Goal: Transaction & Acquisition: Obtain resource

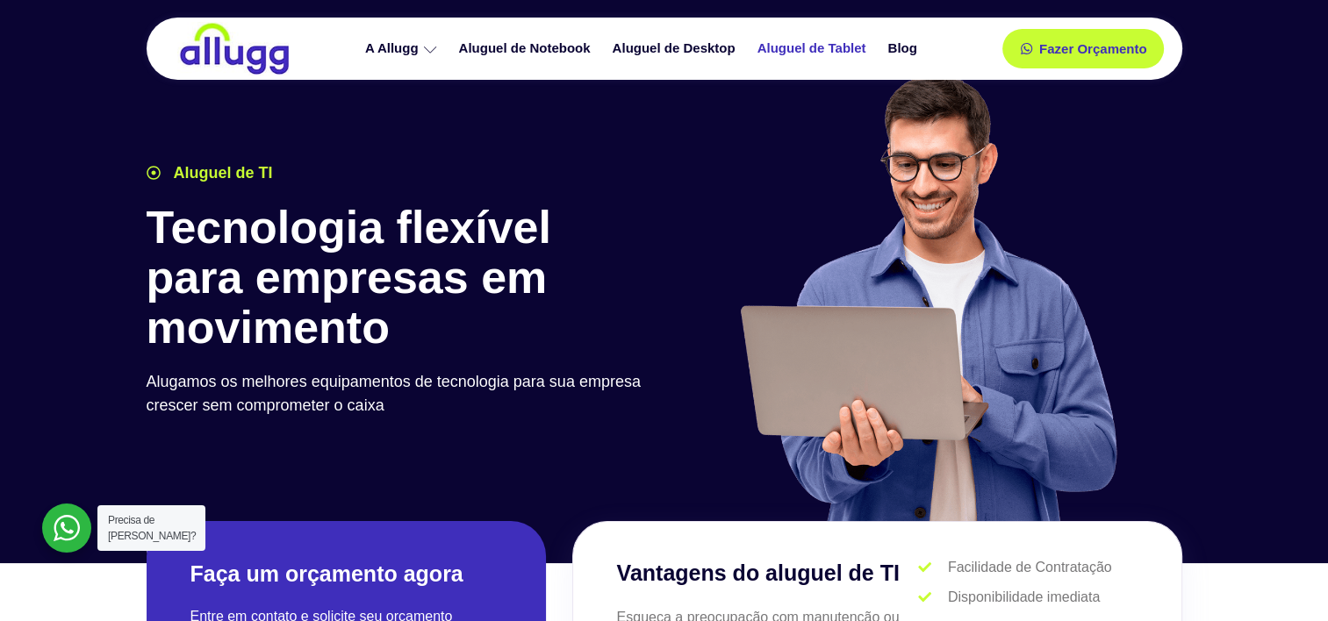
click at [849, 53] on link "Aluguel de Tablet" at bounding box center [814, 48] width 131 height 31
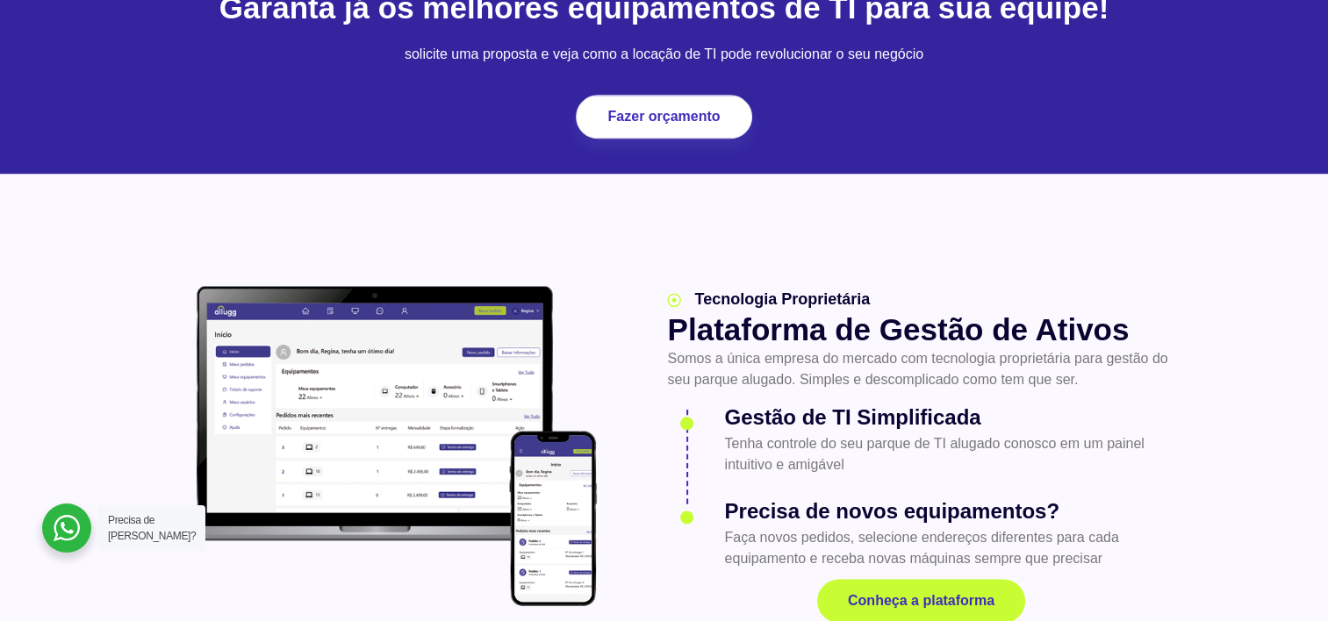
scroll to position [1931, 0]
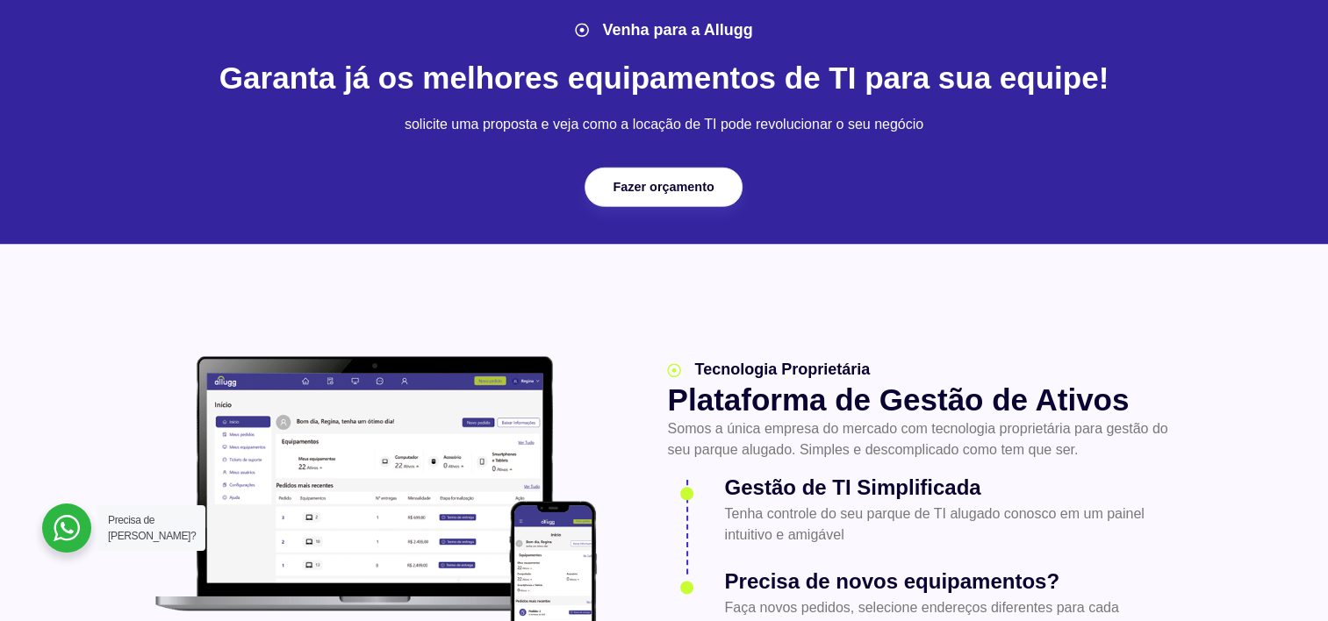
click at [716, 165] on div "Fazer orçamento" at bounding box center [664, 187] width 176 height 44
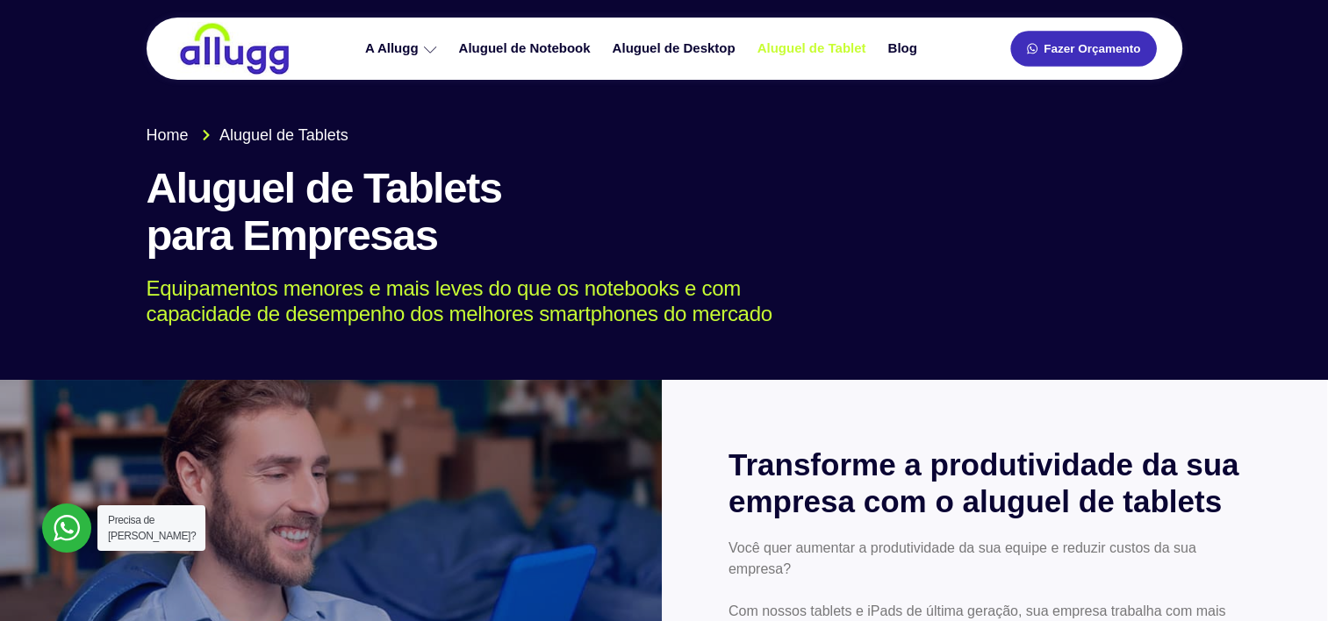
click at [1076, 40] on link "Fazer Orçamento" at bounding box center [1083, 49] width 146 height 36
